Goal: Transaction & Acquisition: Book appointment/travel/reservation

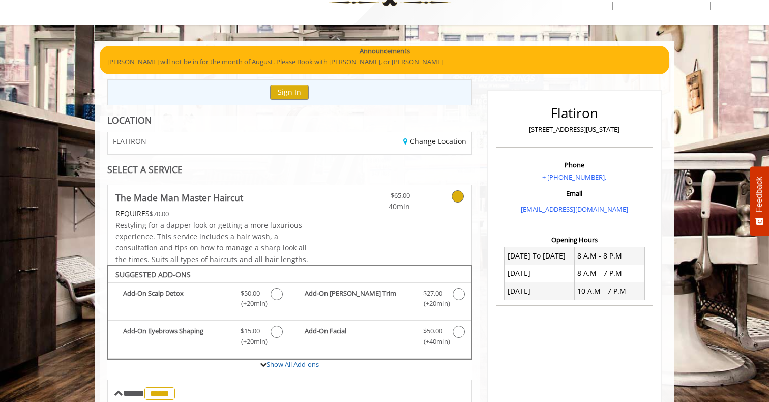
scroll to position [44, 0]
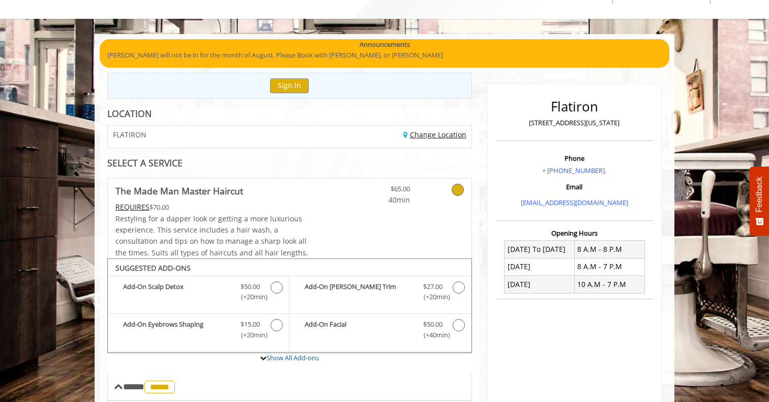
click at [432, 133] on link "Change Location" at bounding box center [435, 135] width 63 height 10
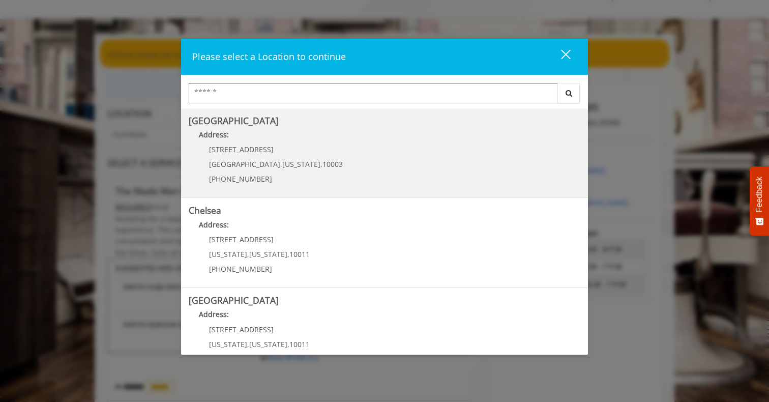
scroll to position [10, 0]
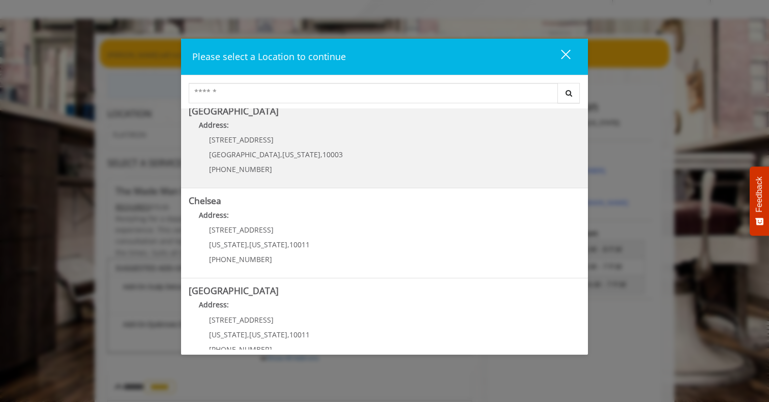
click at [352, 139] on Village "[GEOGRAPHIC_DATA] Address: [STREET_ADDRESS][US_STATE] (212) 598-1840" at bounding box center [385, 143] width 392 height 74
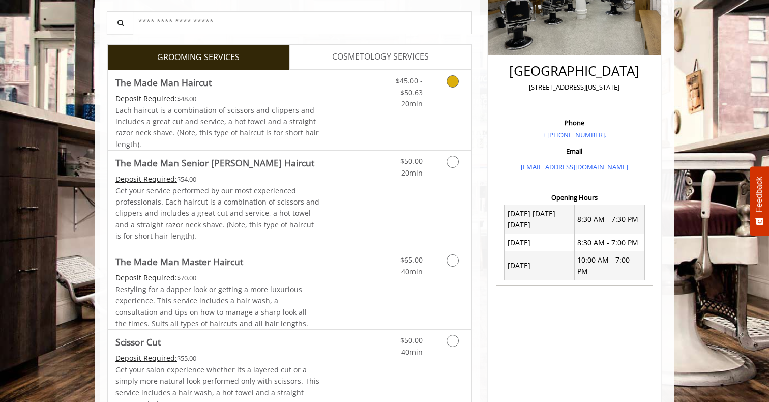
scroll to position [225, 0]
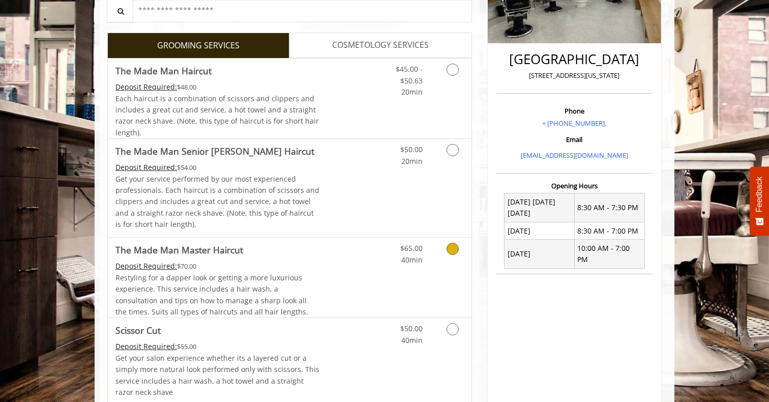
click at [442, 247] on link "Grooming services" at bounding box center [451, 252] width 26 height 28
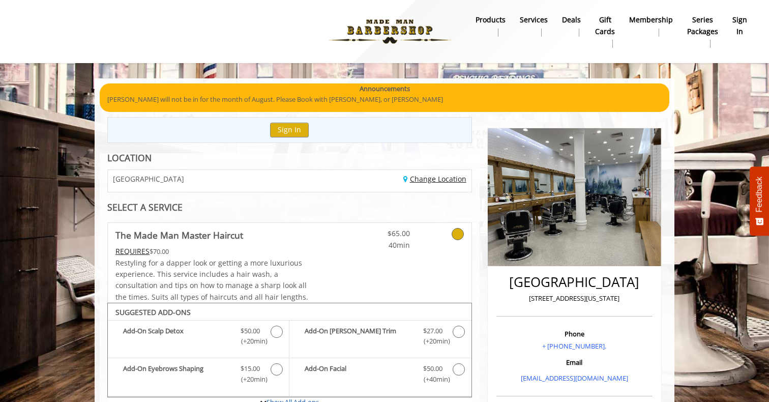
scroll to position [0, 0]
click at [429, 181] on link "Change Location" at bounding box center [435, 179] width 63 height 10
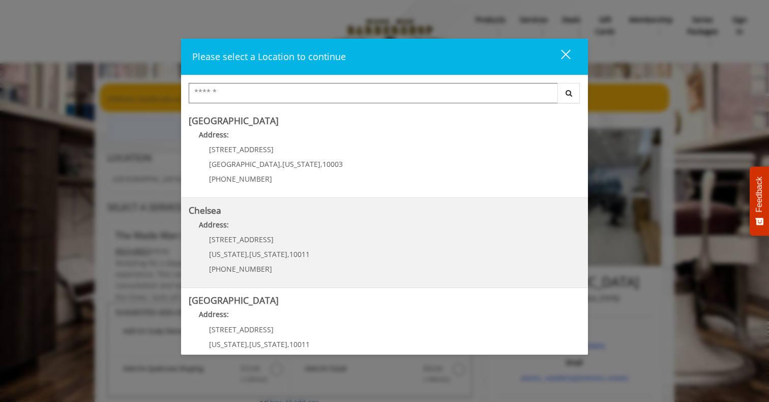
scroll to position [59, 0]
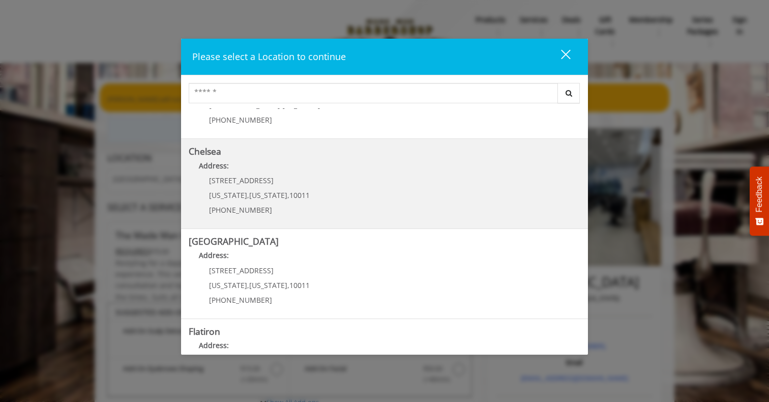
click at [403, 190] on link "Chelsea Address: 169/170 W 23rd St New York , New York , 10011 (917) 639-3902" at bounding box center [385, 184] width 392 height 74
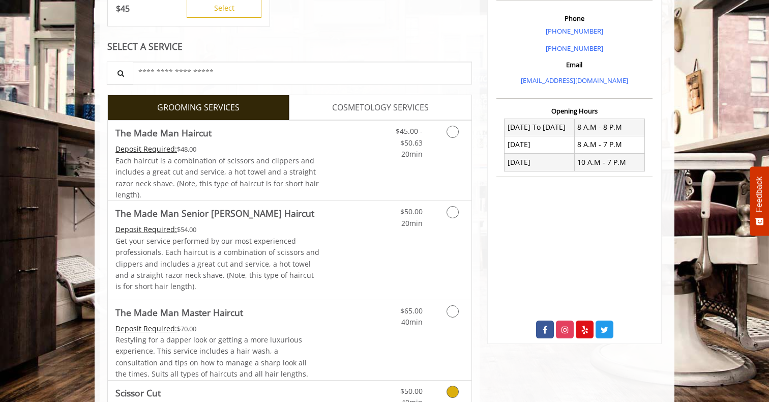
scroll to position [280, 0]
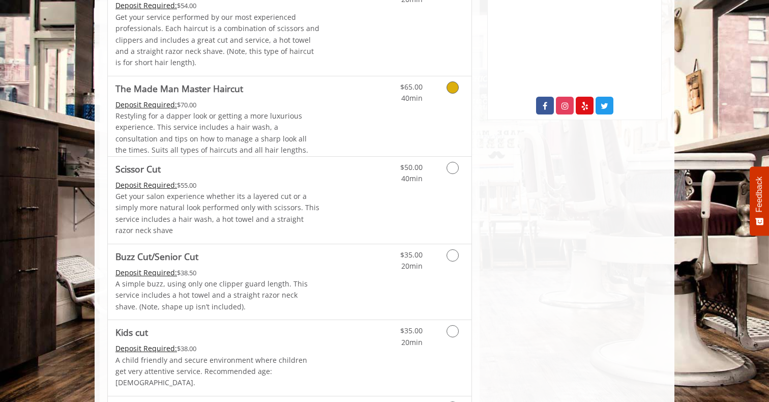
click at [451, 97] on link "Grooming services" at bounding box center [451, 90] width 26 height 28
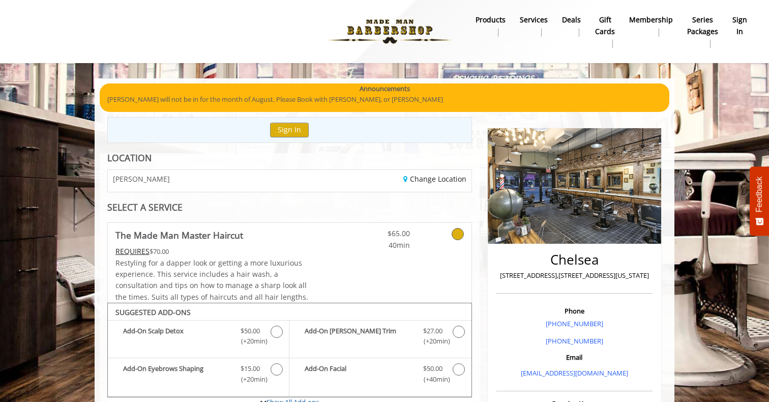
scroll to position [0, 0]
click at [456, 176] on link "Change Location" at bounding box center [435, 179] width 63 height 10
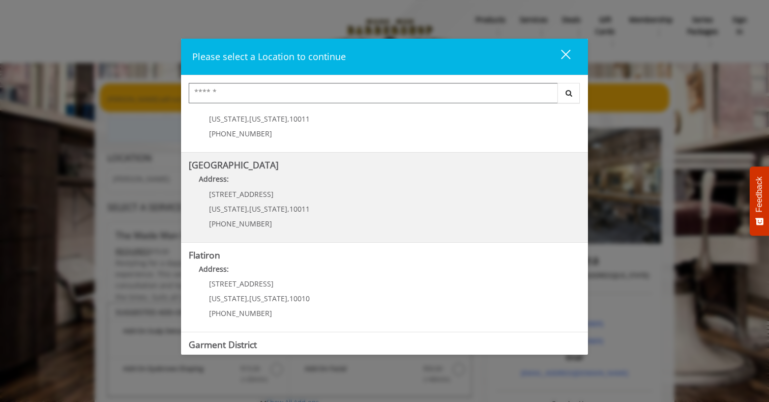
scroll to position [149, 0]
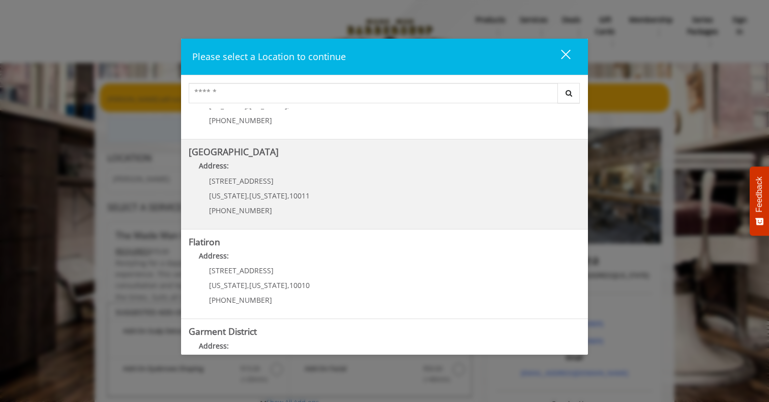
click at [346, 185] on Street "Chelsea 15th Street Address: 267 W 15th St New York , New York , 10011 (646) 85…" at bounding box center [385, 184] width 392 height 74
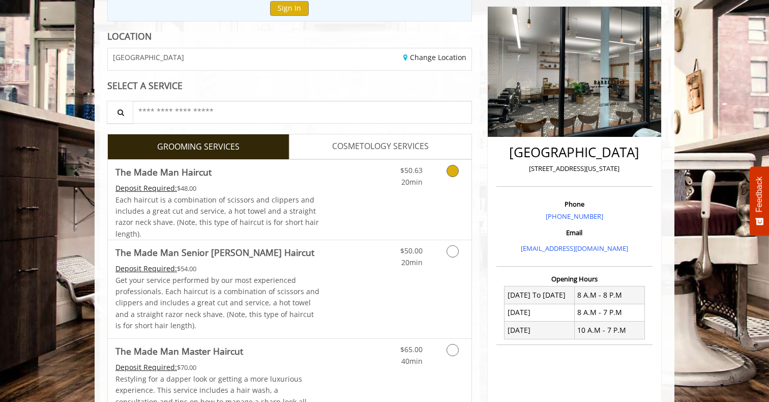
click at [456, 233] on div "$50.63 20min" at bounding box center [426, 200] width 91 height 80
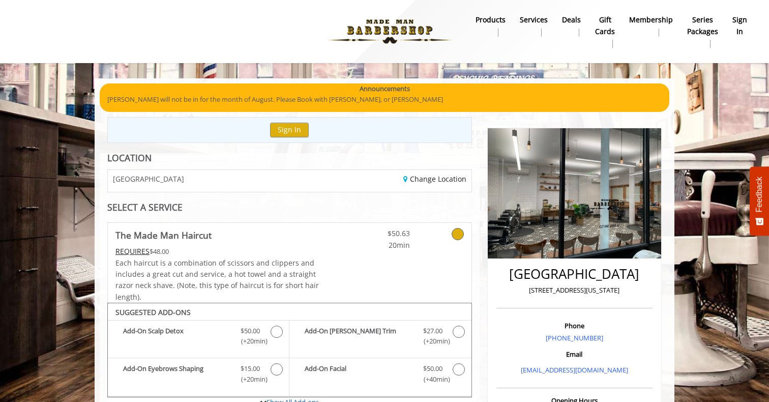
click at [479, 21] on b "products" at bounding box center [491, 19] width 30 height 11
